Goal: Check status: Check status

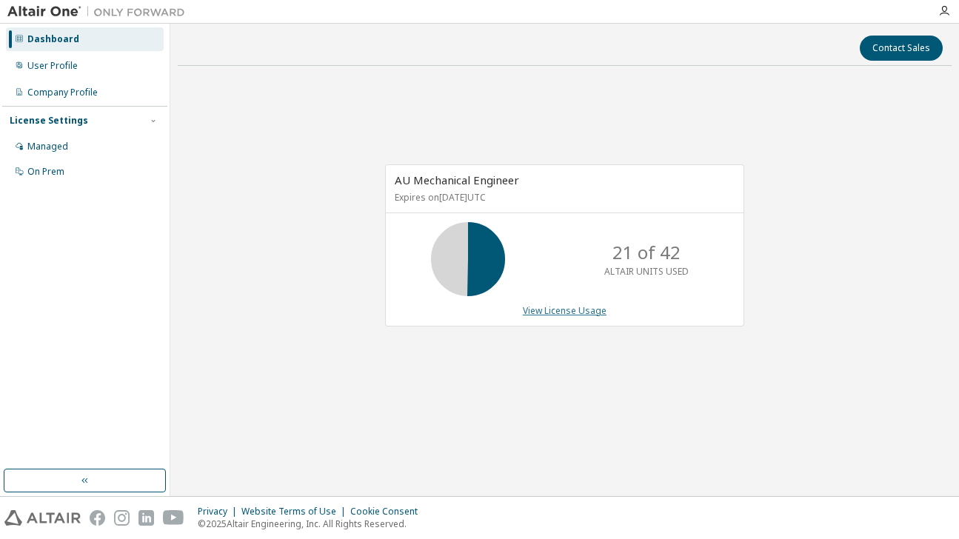
click at [548, 312] on link "View License Usage" at bounding box center [565, 310] width 84 height 13
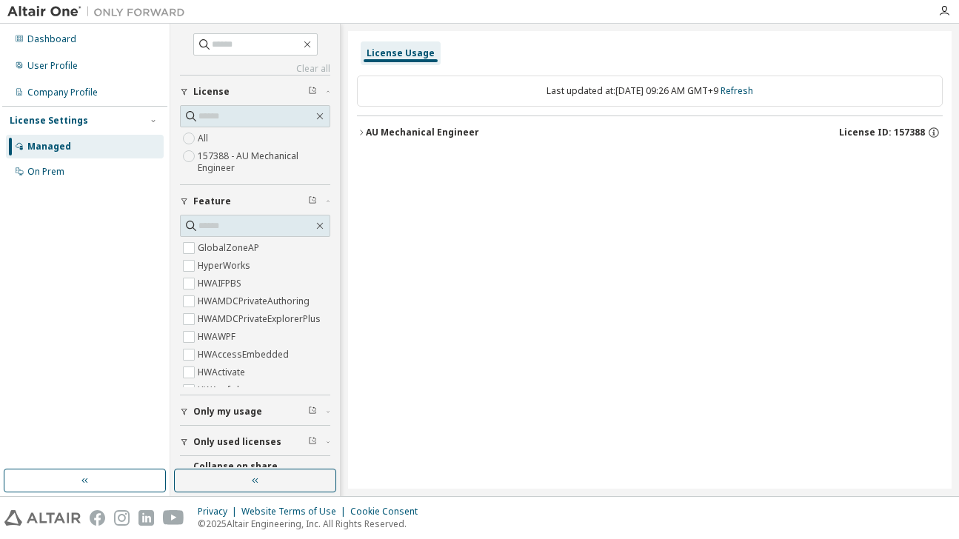
click at [367, 130] on div "AU Mechanical Engineer" at bounding box center [422, 133] width 113 height 12
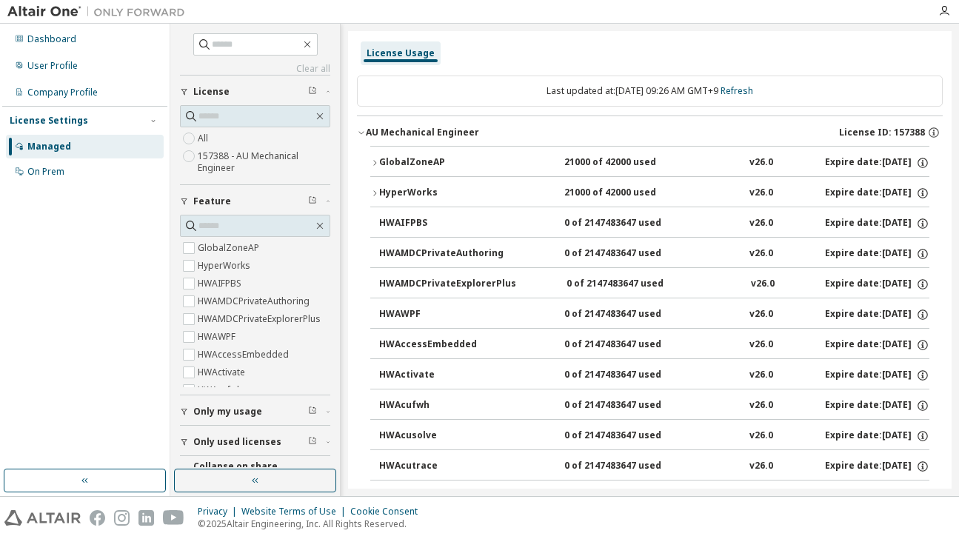
click at [375, 150] on button "GlobalZoneAP 21000 of 42000 used v26.0 Expire date: [DATE]" at bounding box center [649, 163] width 559 height 33
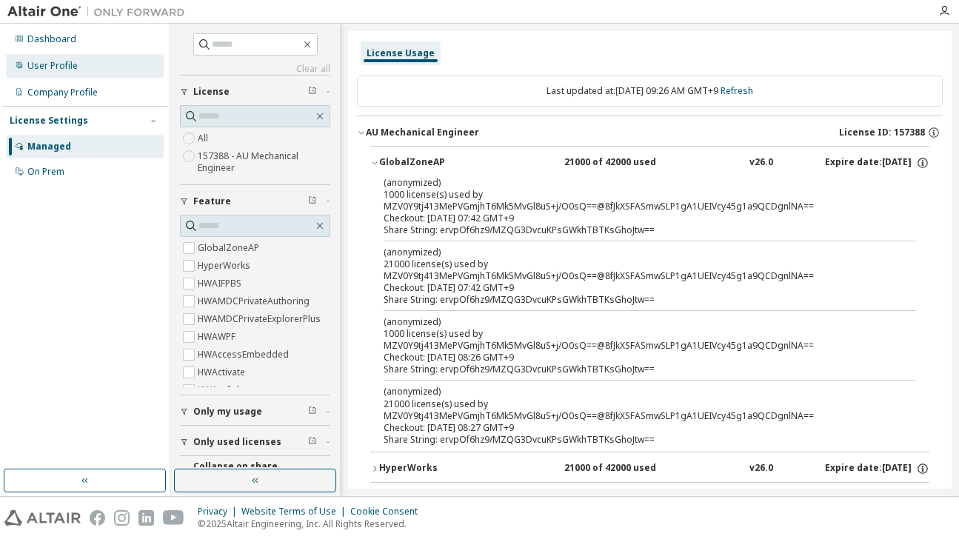
drag, startPoint x: 33, startPoint y: 50, endPoint x: 40, endPoint y: 63, distance: 15.2
click at [33, 50] on div "Dashboard" at bounding box center [85, 39] width 158 height 24
